Goal: Information Seeking & Learning: Learn about a topic

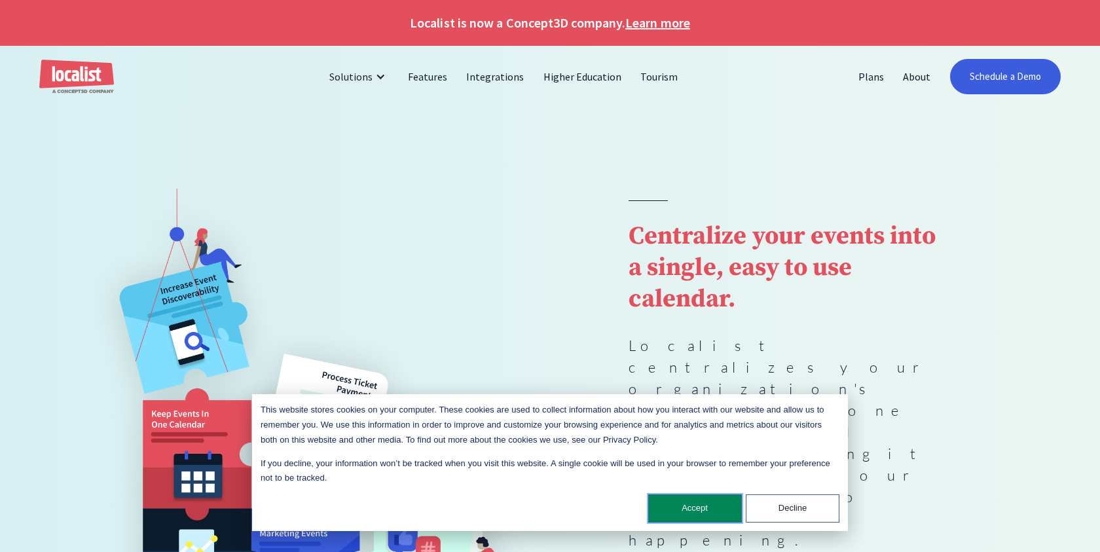
click at [705, 506] on button "Accept" at bounding box center [695, 508] width 94 height 28
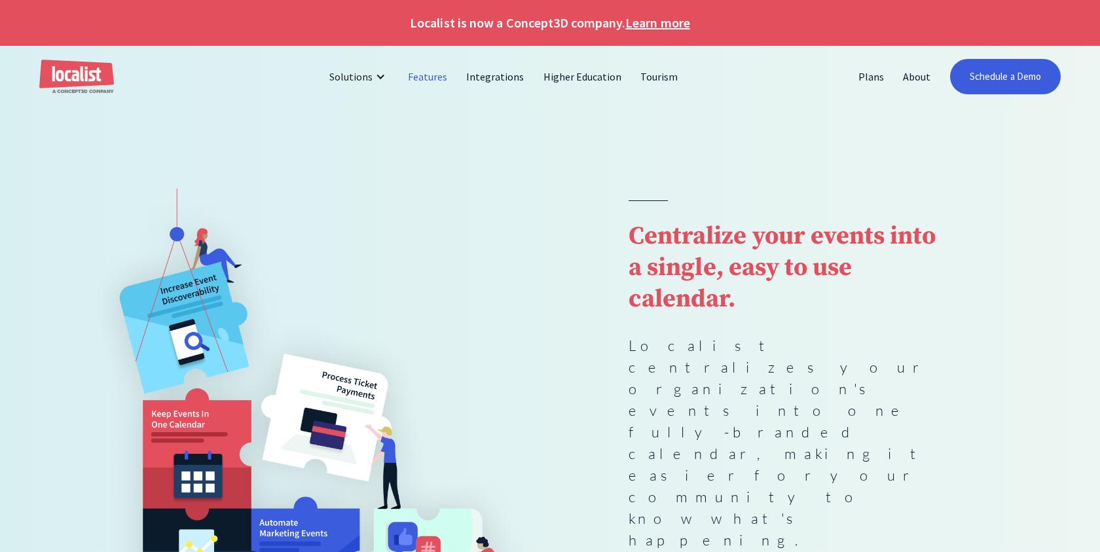
click at [432, 76] on link "Features" at bounding box center [428, 76] width 58 height 31
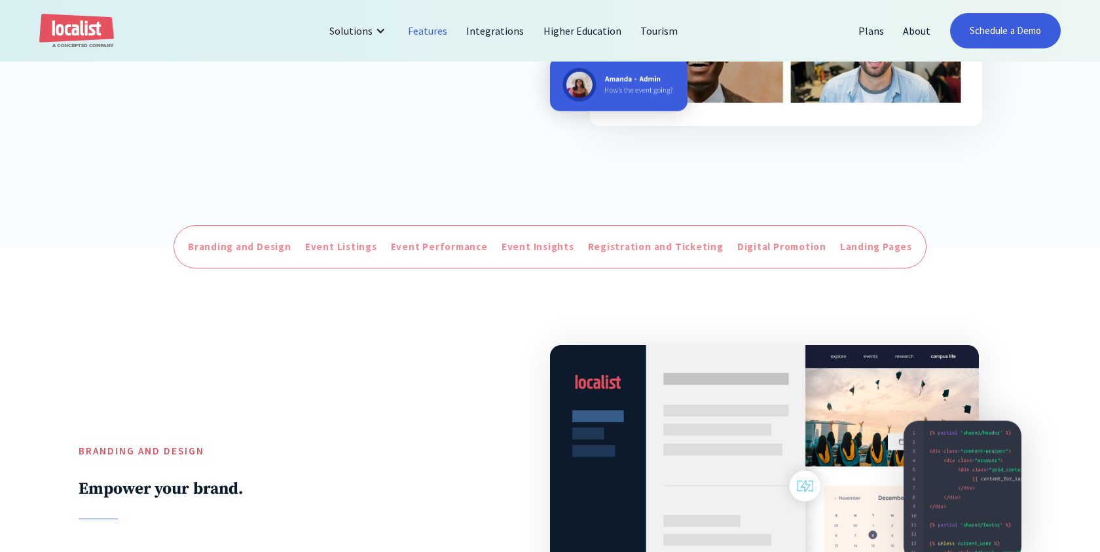
scroll to position [458, 0]
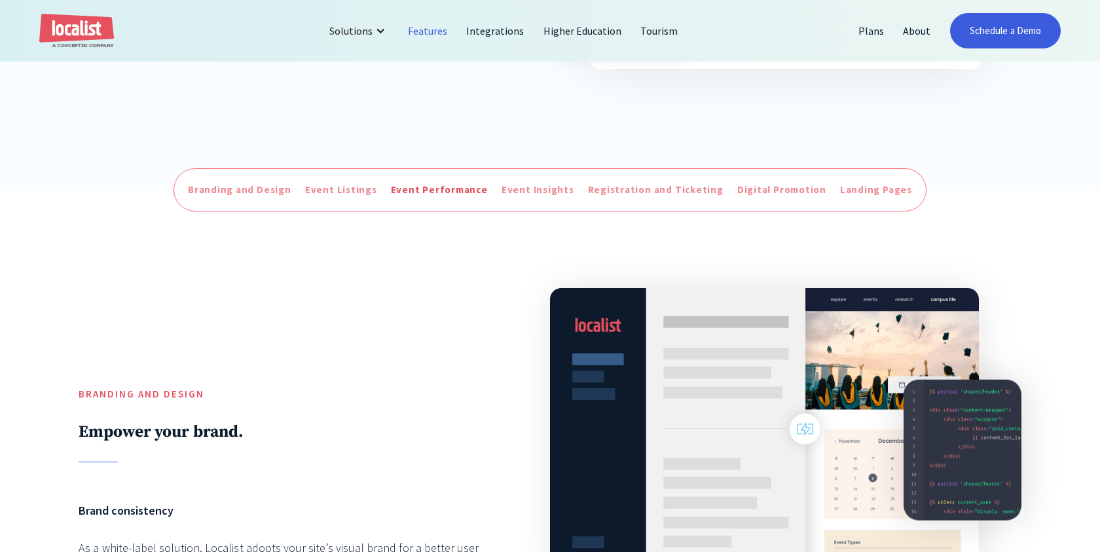
click at [466, 191] on div "Event Performance" at bounding box center [439, 190] width 97 height 15
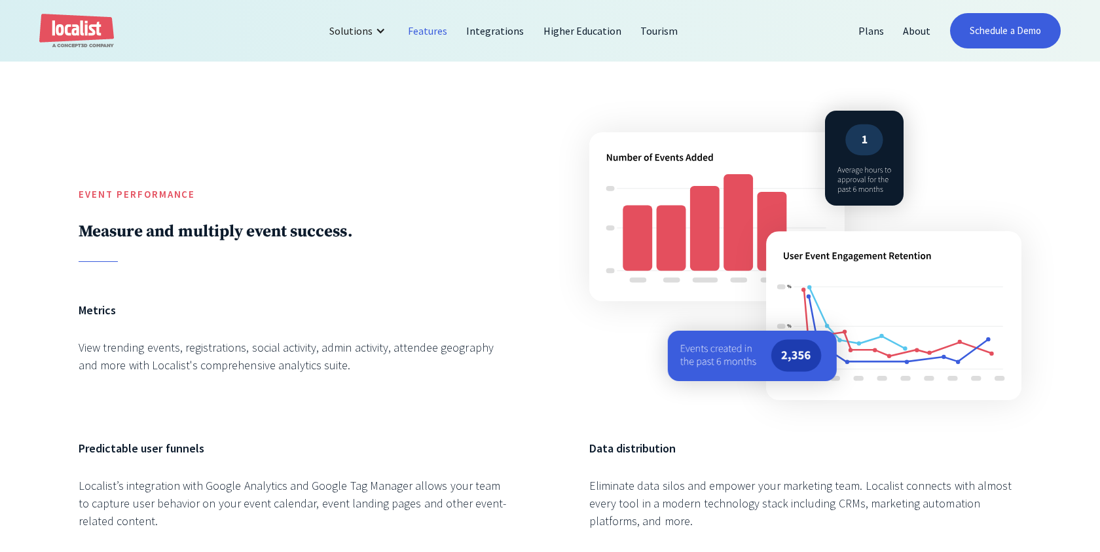
scroll to position [2075, 0]
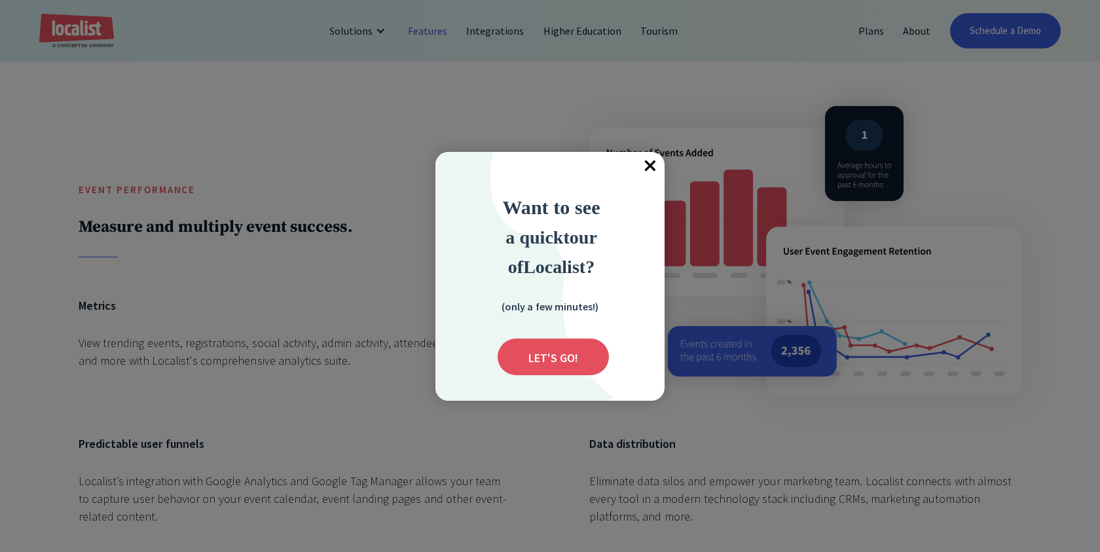
click at [646, 162] on span "×" at bounding box center [650, 166] width 29 height 29
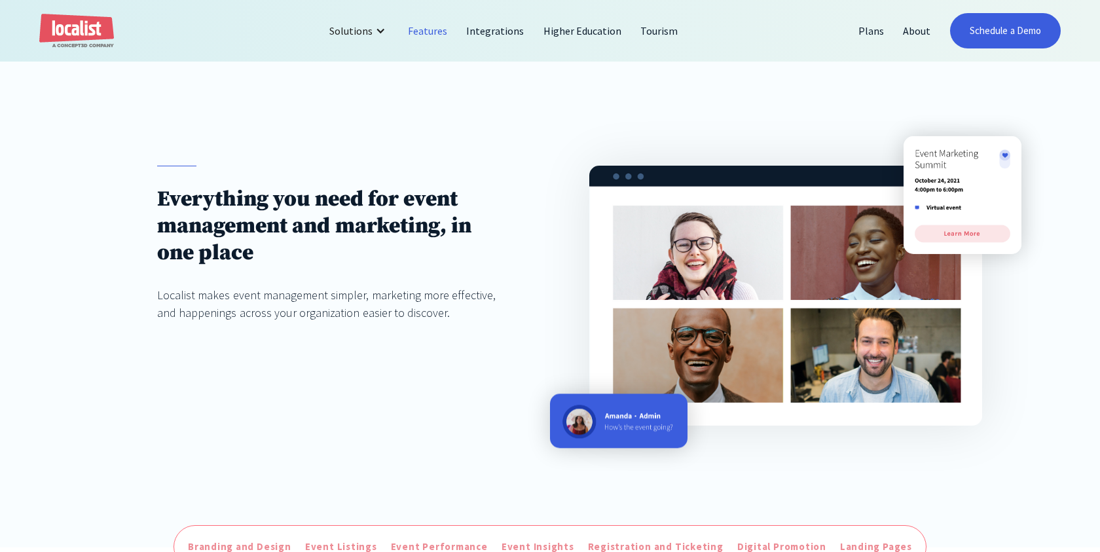
scroll to position [0, 0]
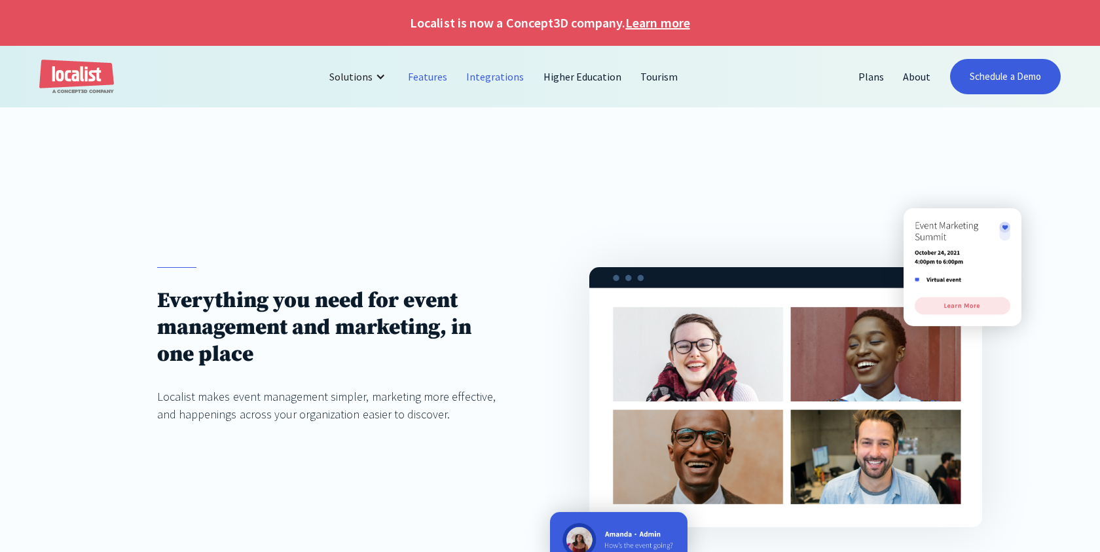
click at [487, 74] on link "Integrations" at bounding box center [495, 76] width 77 height 31
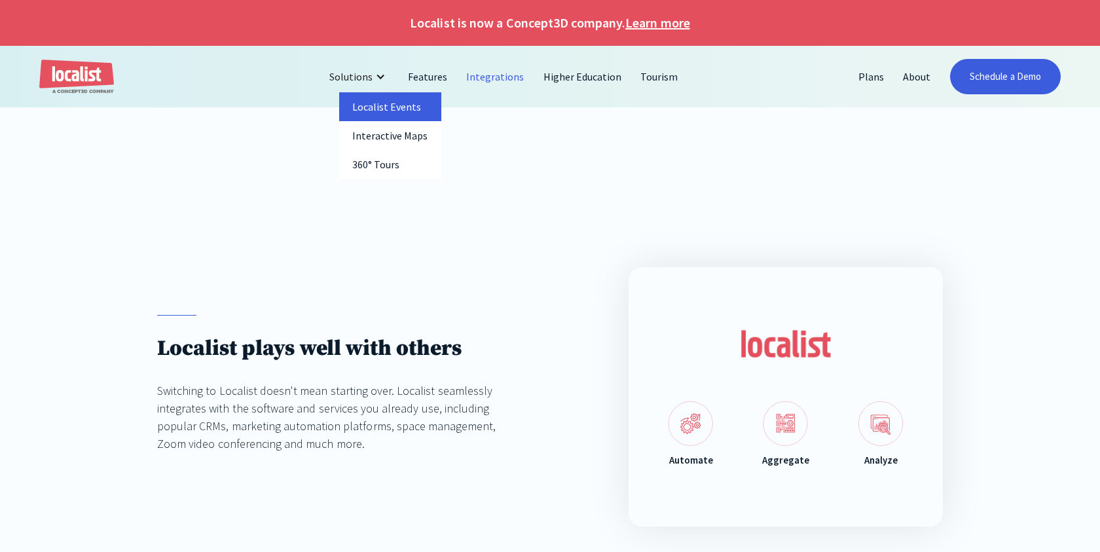
click at [390, 114] on link "Localist Events" at bounding box center [390, 106] width 102 height 29
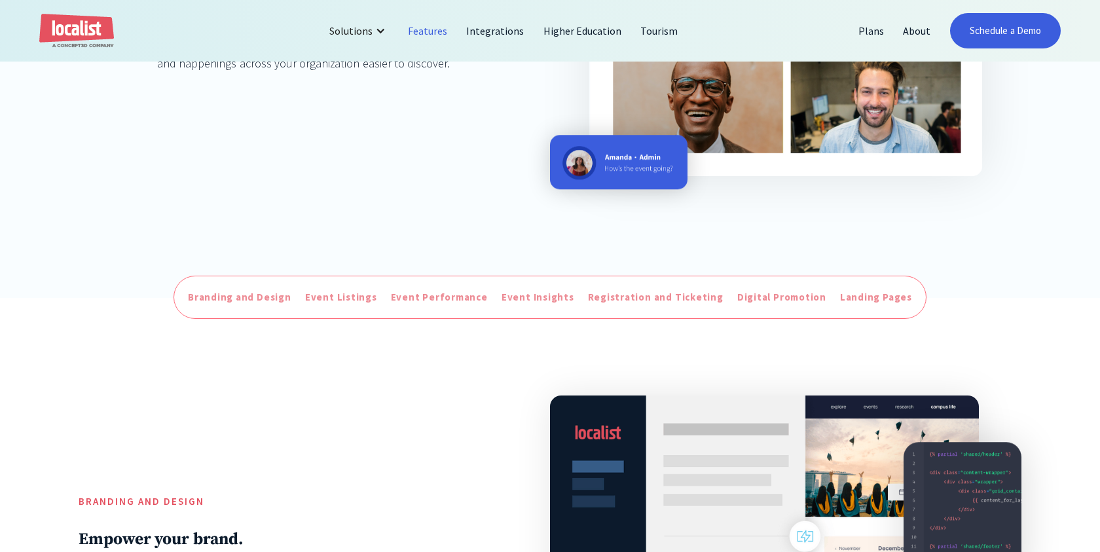
scroll to position [415, 0]
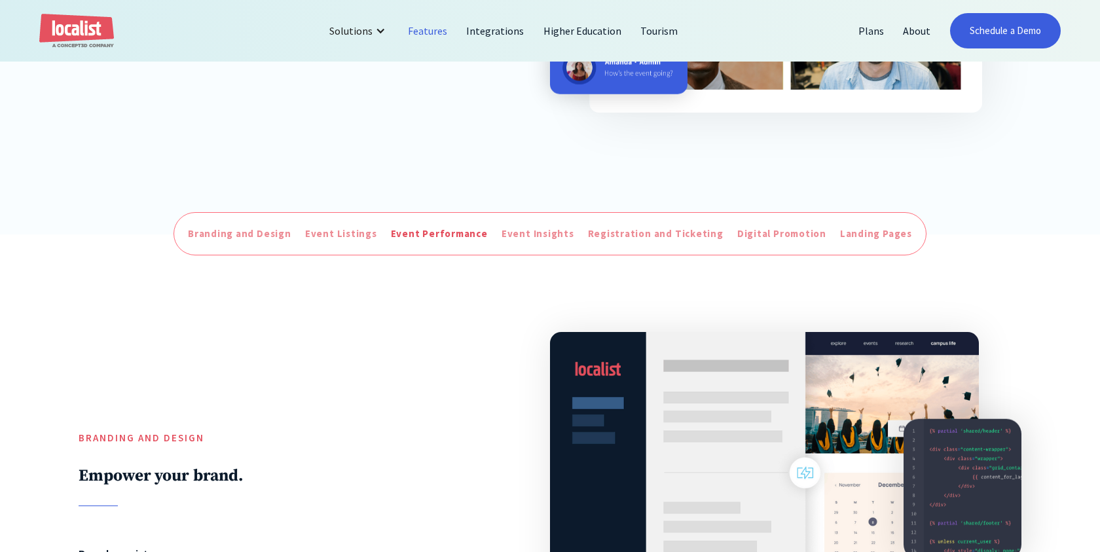
click at [437, 234] on div "Event Performance" at bounding box center [439, 234] width 97 height 15
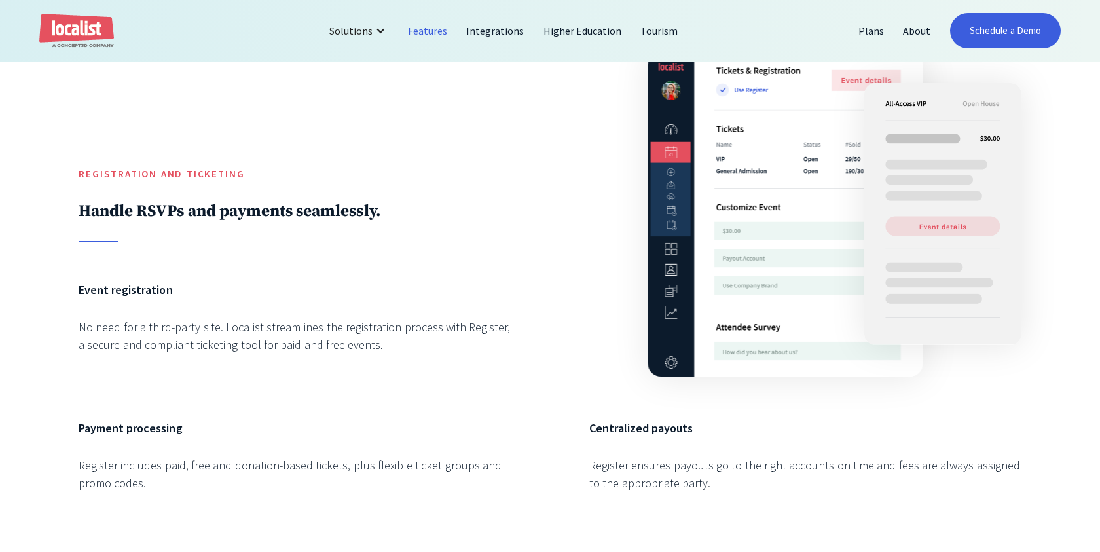
scroll to position [3380, 0]
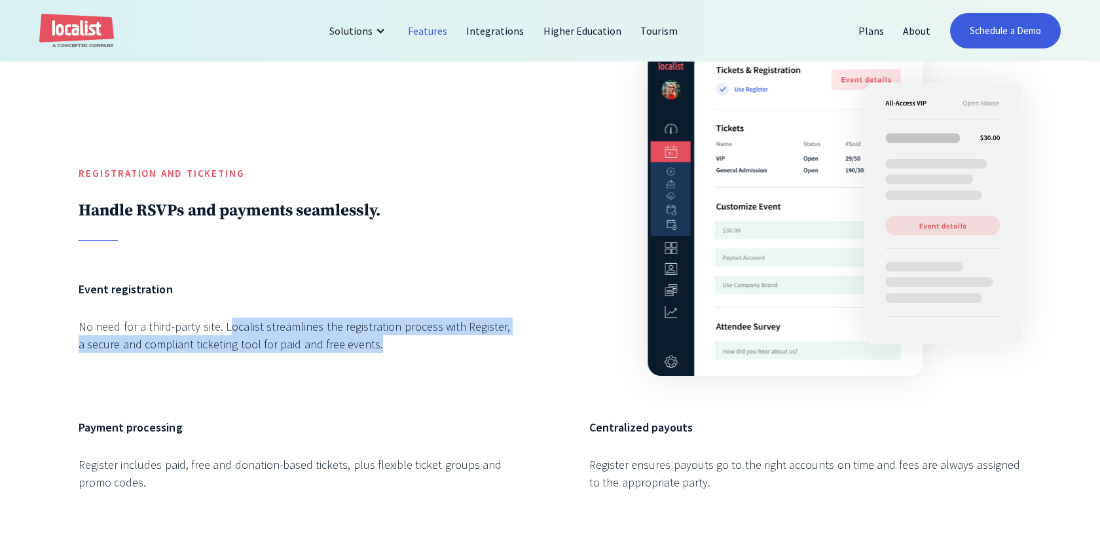
drag, startPoint x: 230, startPoint y: 350, endPoint x: 371, endPoint y: 360, distance: 141.1
click at [380, 353] on div "No need for a third-party site. Localist streamlines the registration process w…" at bounding box center [295, 335] width 432 height 35
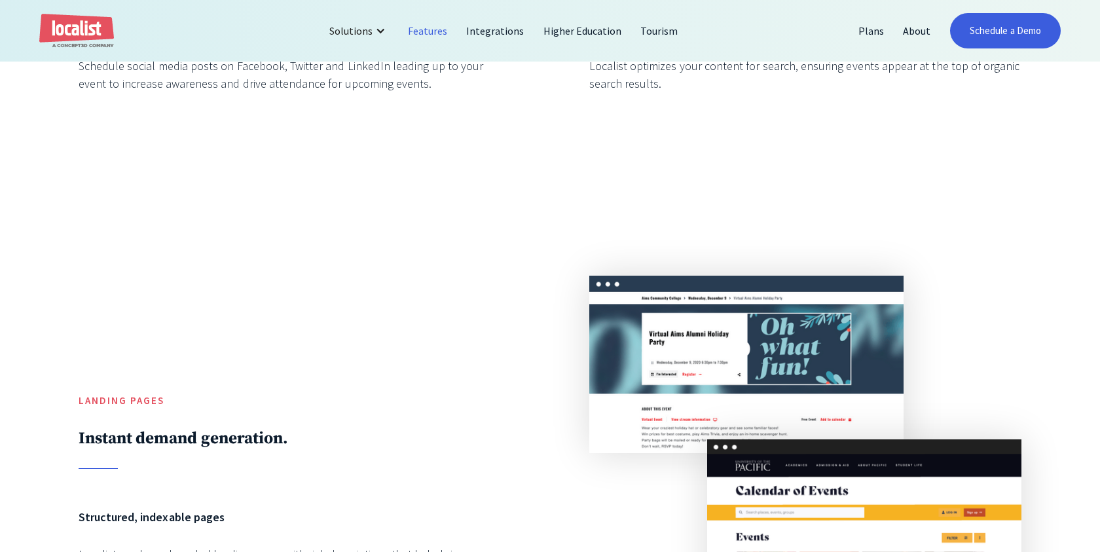
scroll to position [5040, 0]
